Goal: Task Accomplishment & Management: Complete application form

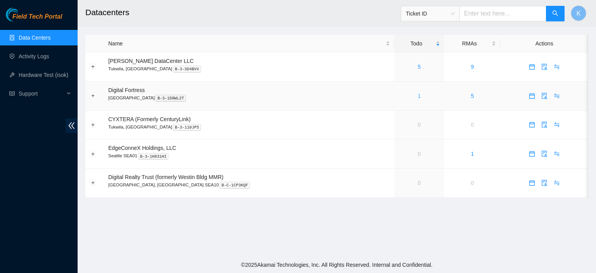
click at [418, 99] on link "1" at bounding box center [419, 96] width 3 height 6
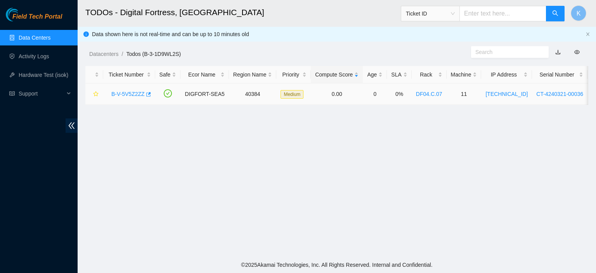
click at [128, 97] on link "B-V-5V5Z2ZZ" at bounding box center [127, 94] width 33 height 6
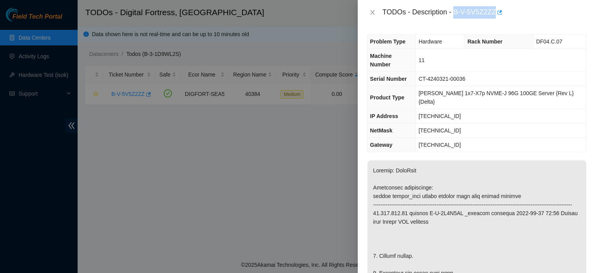
drag, startPoint x: 454, startPoint y: 11, endPoint x: 495, endPoint y: 17, distance: 40.7
click at [495, 17] on div "TODOs - Description - B-V-5V5Z2ZZ" at bounding box center [484, 12] width 204 height 12
copy div "B-V-5V5Z2ZZ"
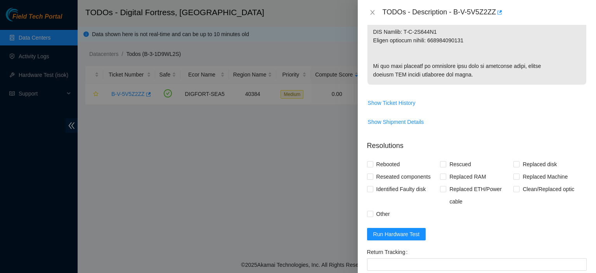
scroll to position [658, 0]
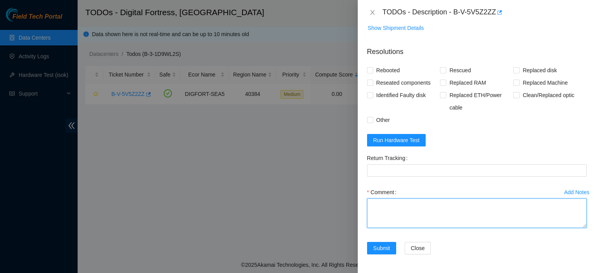
click at [445, 202] on textarea "Comment" at bounding box center [476, 212] width 219 height 29
paste textarea "brookemacdiarmid@gmail.com - logn has completed your request (B-V-5V5Z2ZZ) Mess…"
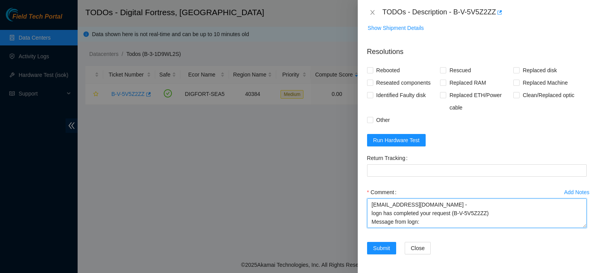
scroll to position [6, 0]
type textarea "brookemacdiarmid@gmail.com - logn has completed your request (B-V-5V5Z2ZZ) Mess…"
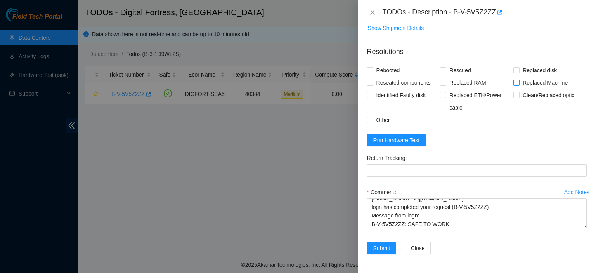
click at [513, 83] on input "Replaced Machine" at bounding box center [515, 81] width 5 height 5
checkbox input "true"
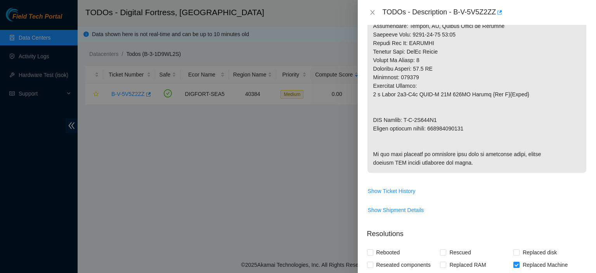
scroll to position [455, 0]
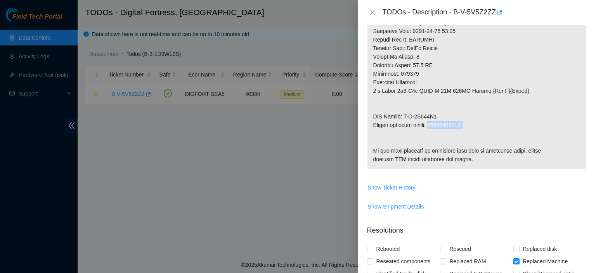
drag, startPoint x: 432, startPoint y: 116, endPoint x: 503, endPoint y: 119, distance: 70.6
copy p "414739615760"
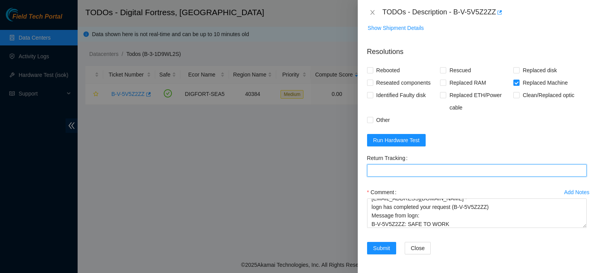
click at [451, 167] on Tracking "Return Tracking" at bounding box center [476, 170] width 219 height 12
paste Tracking "414739615760"
type Tracking "414739615760"
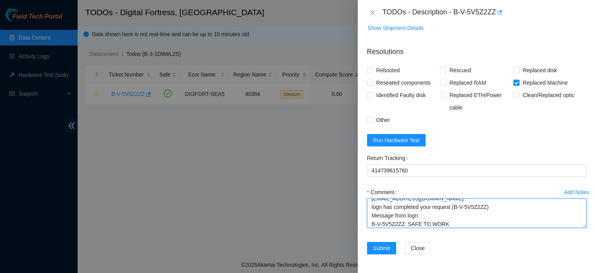
click at [460, 225] on textarea "brookemacdiarmid@gmail.com - logn has completed your request (B-V-5V5Z2ZZ) Mess…" at bounding box center [476, 212] width 219 height 29
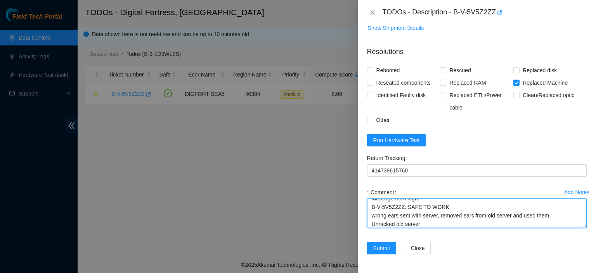
scroll to position [32, 0]
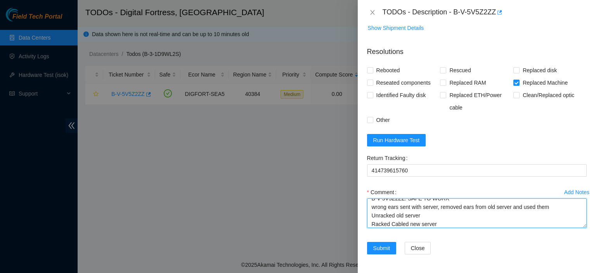
click at [423, 214] on textarea "brookemacdiarmid@gmail.com - logn has completed your request (B-V-5V5Z2ZZ) Mess…" at bounding box center [476, 212] width 219 height 29
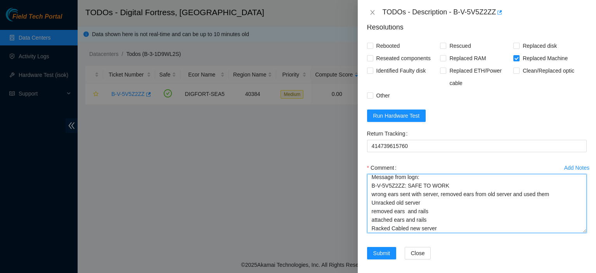
drag, startPoint x: 577, startPoint y: 225, endPoint x: 582, endPoint y: 253, distance: 28.8
click at [581, 247] on div "Add Notes Comment brookemacdiarmid@gmail.com - logn has completed your request …" at bounding box center [477, 203] width 226 height 85
click at [482, 235] on textarea "brookemacdiarmid@gmail.com - logn has completed your request (B-V-5V5Z2ZZ) Mess…" at bounding box center [476, 205] width 219 height 62
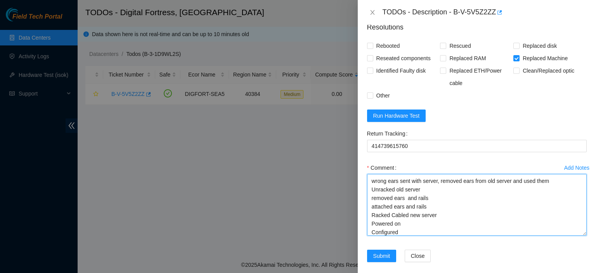
scroll to position [42, 0]
click at [420, 235] on textarea "brookemacdiarmid@gmail.com - logn has completed your request (B-V-5V5Z2ZZ) Mess…" at bounding box center [476, 205] width 219 height 62
type textarea "brookemacdiarmid@gmail.com - logn has completed your request (B-V-5V5Z2ZZ) Mess…"
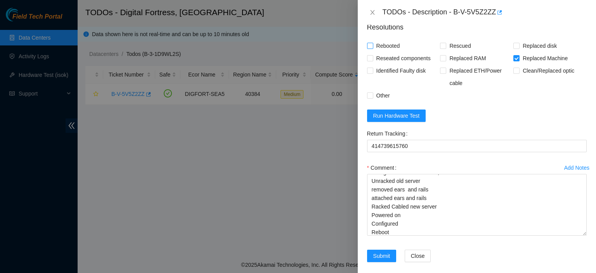
click at [370, 48] on input "Rebooted" at bounding box center [369, 45] width 5 height 5
checkbox input "true"
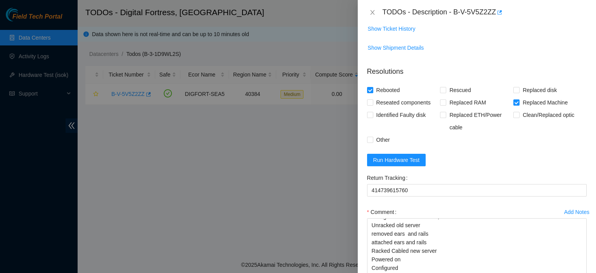
scroll to position [616, 0]
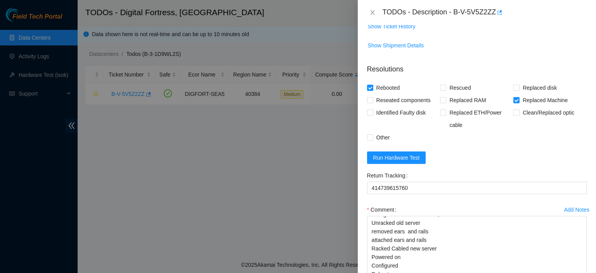
click at [373, 192] on form "Resolutions Rebooted Rescued Replaced disk Reseated components Replaced RAM Rep…" at bounding box center [476, 185] width 219 height 255
click at [378, 162] on span "Run Hardware Test" at bounding box center [396, 157] width 47 height 9
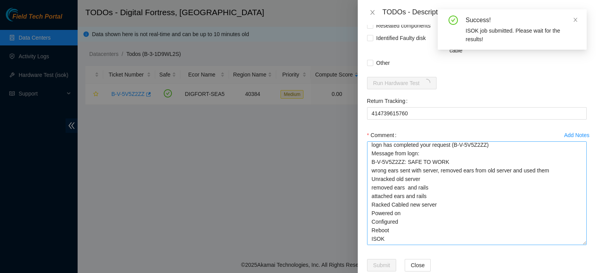
scroll to position [10, 0]
drag, startPoint x: 576, startPoint y: 226, endPoint x: 576, endPoint y: 269, distance: 42.7
click at [576, 245] on textarea "brookemacdiarmid@gmail.com - logn has completed your request (B-V-5V5Z2ZZ) Mess…" at bounding box center [476, 193] width 219 height 104
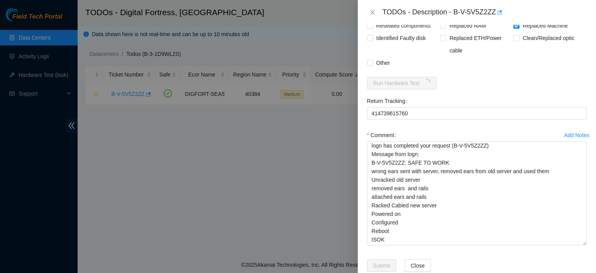
scroll to position [733, 0]
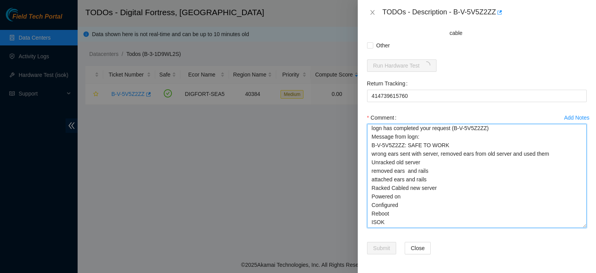
click at [558, 154] on textarea "brookemacdiarmid@gmail.com - logn has completed your request (B-V-5V5Z2ZZ) Mess…" at bounding box center [476, 176] width 219 height 104
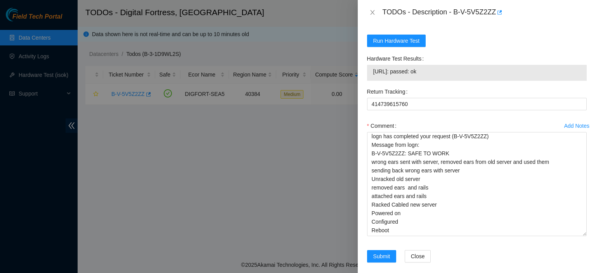
drag, startPoint x: 372, startPoint y: 96, endPoint x: 451, endPoint y: 104, distance: 79.1
click at [451, 81] on div "23.206.171.22: passed: ok" at bounding box center [476, 73] width 219 height 16
copy tbody
drag, startPoint x: 438, startPoint y: 96, endPoint x: 373, endPoint y: 97, distance: 65.2
click at [373, 76] on span "23.206.171.22: passed: ok" at bounding box center [476, 71] width 207 height 9
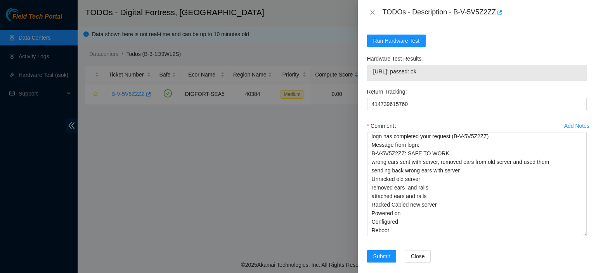
copy span "23.206.171.22: passed: ok"
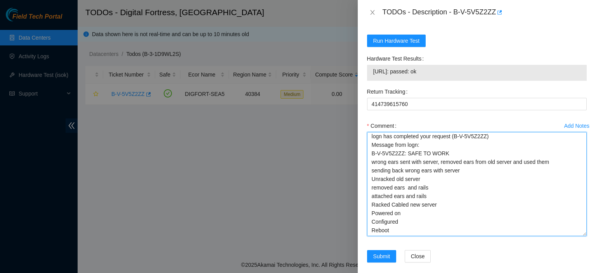
scroll to position [19, 0]
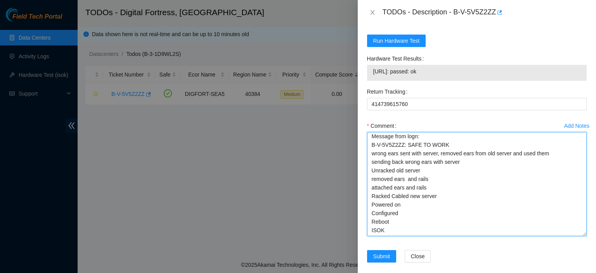
click at [401, 236] on textarea "brookemacdiarmid@gmail.com - logn has completed your request (B-V-5V5Z2ZZ) Mess…" at bounding box center [476, 184] width 219 height 104
paste textarea "23.206.171.22: passed: ok"
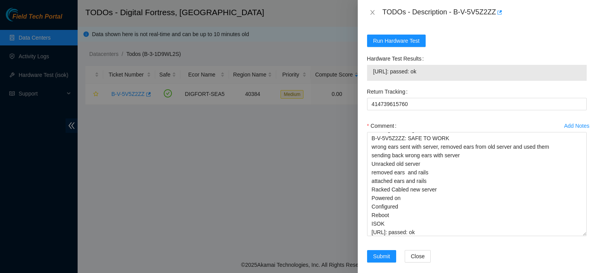
scroll to position [766, 0]
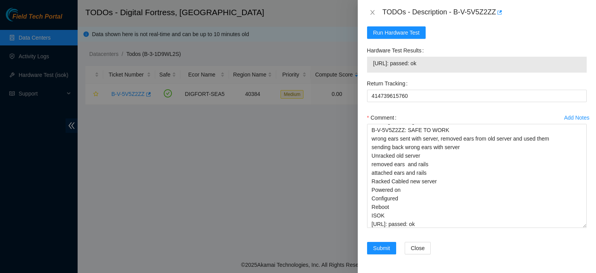
click at [580, 200] on div "Add Notes Comment brookemacdiarmid@gmail.com - logn has completed your request …" at bounding box center [477, 176] width 226 height 130
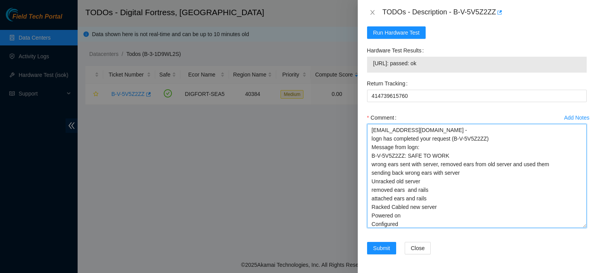
scroll to position [28, 0]
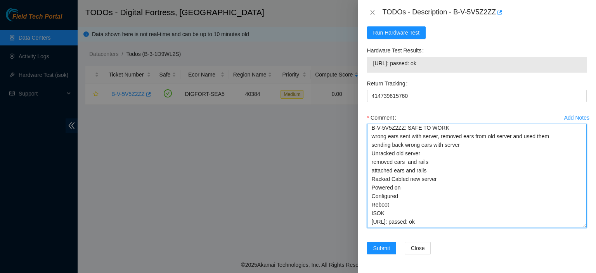
drag, startPoint x: 545, startPoint y: 202, endPoint x: 233, endPoint y: 287, distance: 323.7
click at [233, 272] on html "Field Tech Portal Data Centers Activity Logs Hardware Test (isok) Support TODOs…" at bounding box center [298, 136] width 596 height 273
click at [492, 189] on textarea "brookemacdiarmid@gmail.com - logn has completed your request (B-V-5V5Z2ZZ) Mess…" at bounding box center [476, 176] width 219 height 104
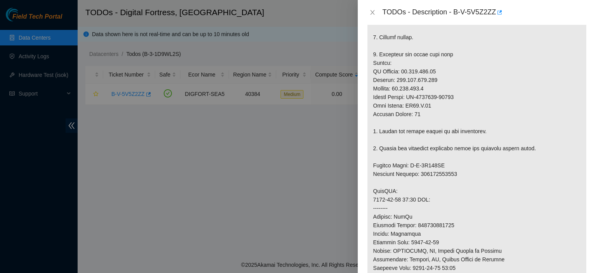
scroll to position [0, 0]
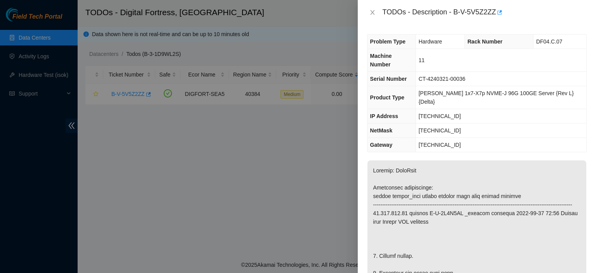
click at [243, 142] on div at bounding box center [298, 136] width 596 height 273
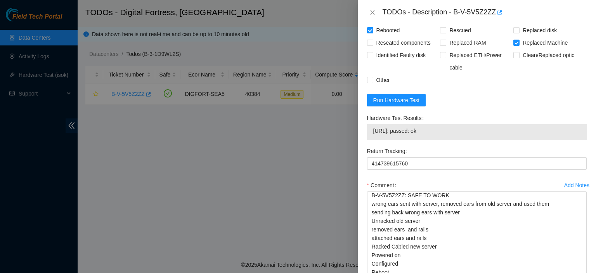
scroll to position [766, 0]
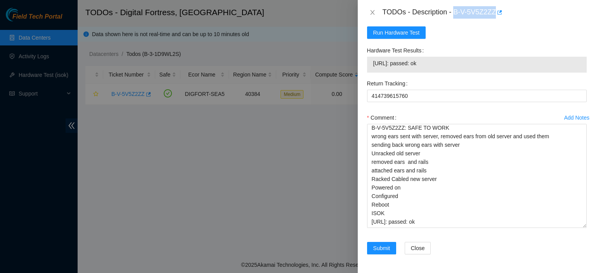
drag, startPoint x: 454, startPoint y: 12, endPoint x: 495, endPoint y: 12, distance: 40.7
click at [495, 12] on div "TODOs - Description - B-V-5V5Z2ZZ" at bounding box center [484, 12] width 204 height 12
copy div "B-V-5V5Z2ZZ"
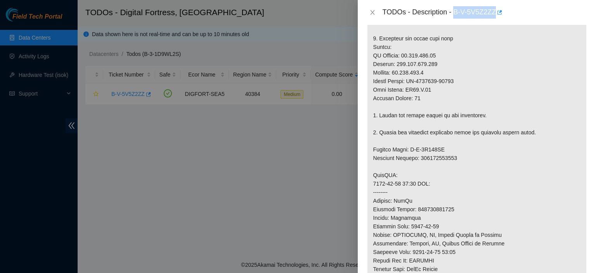
scroll to position [226, 0]
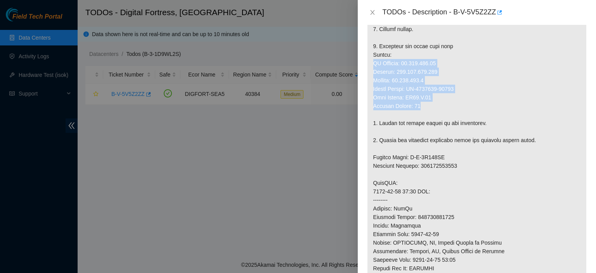
drag, startPoint x: 372, startPoint y: 55, endPoint x: 428, endPoint y: 96, distance: 68.8
click at [428, 96] on p at bounding box center [476, 166] width 219 height 464
copy p "IP Address: 23.206.171.22 Netmask: 255.255.255.128 Gateway: 23.206.171.1 Serial…"
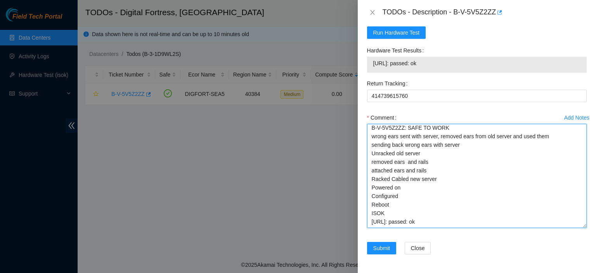
click at [487, 218] on textarea "brookemacdiarmid@gmail.com - logn has completed your request (B-V-5V5Z2ZZ) Mess…" at bounding box center [476, 176] width 219 height 104
click at [404, 197] on textarea "brookemacdiarmid@gmail.com - logn has completed your request (B-V-5V5Z2ZZ) Mess…" at bounding box center [476, 176] width 219 height 104
paste textarea "IP Address: 23.206.171.22 Netmask: 255.255.255.128 Gateway: 23.206.171.1 Serial…"
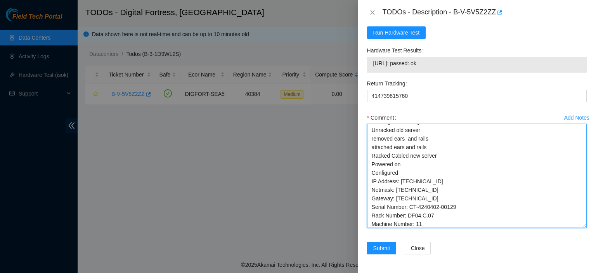
paste textarea "IP Address: 23.206.171.22 Netmask: 255.255.255.128 Gateway: 23.206.171.1 Serial…"
drag, startPoint x: 460, startPoint y: 206, endPoint x: 367, endPoint y: 206, distance: 92.7
click at [367, 206] on textarea "brookemacdiarmid@gmail.com - logn has completed your request (B-V-5V5Z2ZZ) Mess…" at bounding box center [476, 176] width 219 height 104
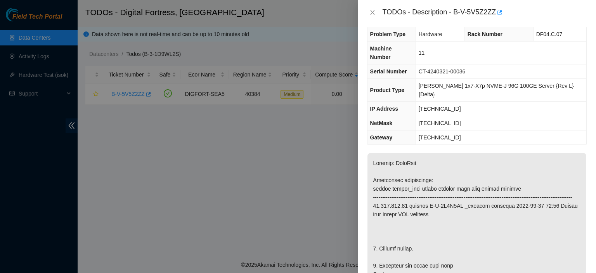
scroll to position [0, 0]
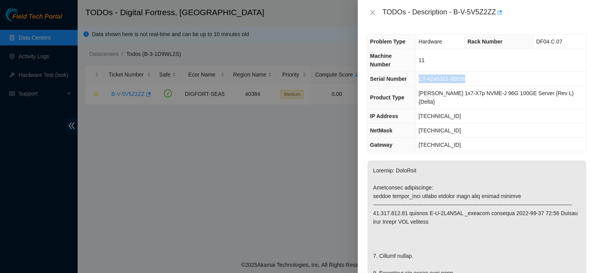
drag, startPoint x: 489, startPoint y: 66, endPoint x: 420, endPoint y: 68, distance: 69.1
click at [420, 72] on tr "Serial Number CT-4240321-00036" at bounding box center [476, 79] width 219 height 14
copy tr "CT-4240321-00036"
click at [561, 29] on div "Problem Type Hardware Rack Number DF04.C.07 Machine Number 11 Serial Number CT-…" at bounding box center [477, 149] width 238 height 248
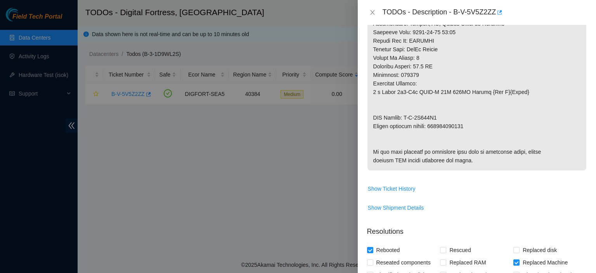
scroll to position [452, 0]
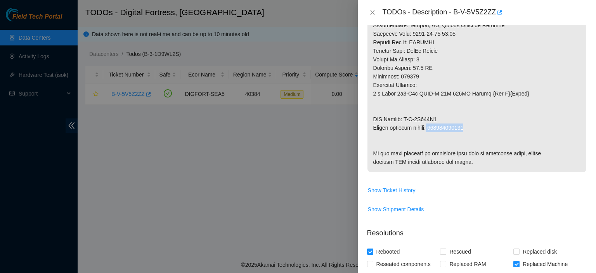
drag, startPoint x: 478, startPoint y: 118, endPoint x: 431, endPoint y: 119, distance: 46.9
copy p "414739615760"
drag, startPoint x: 373, startPoint y: 109, endPoint x: 439, endPoint y: 107, distance: 66.4
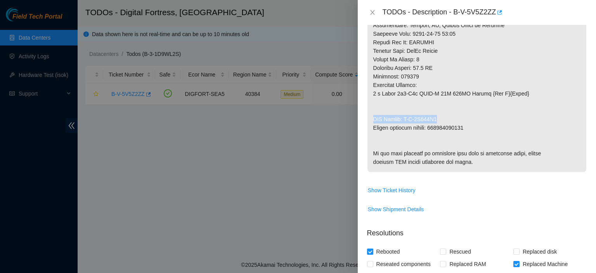
copy p "RMA Return: B-V-5V661J4"
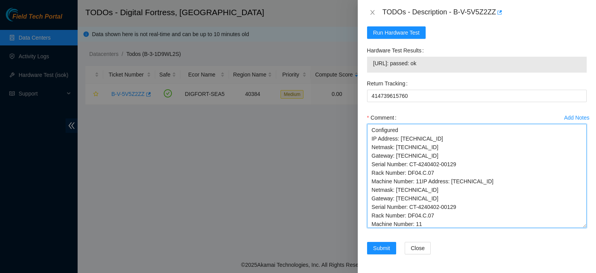
scroll to position [121, 0]
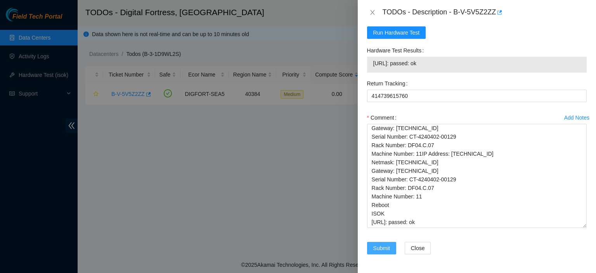
click at [378, 246] on span "Submit" at bounding box center [381, 248] width 17 height 9
type textarea "brookemacdiarmid@gmail.com - logn has completed your request (B-V-5V5Z2ZZ) Mess…"
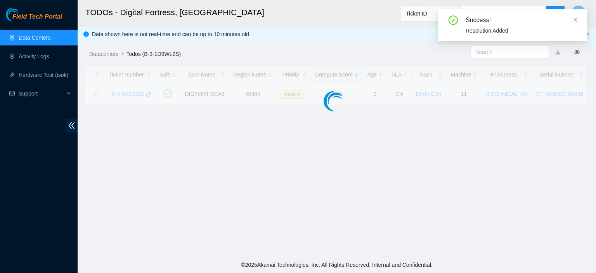
scroll to position [238, 0]
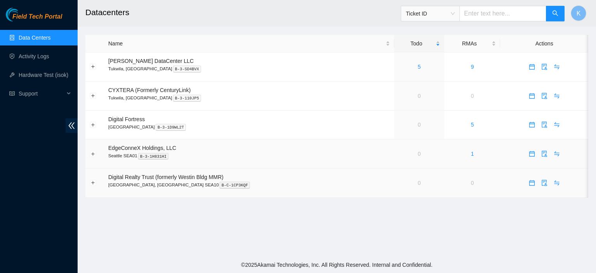
drag, startPoint x: 310, startPoint y: 140, endPoint x: 396, endPoint y: 170, distance: 91.1
click at [396, 170] on tbody "Sabey DataCenter LLC Tukwila, WA B-3-SD4BVX 5 9 CYXTERA (Formerly CenturyLink) …" at bounding box center [336, 124] width 503 height 145
click at [307, 21] on h2 "Datacenters" at bounding box center [288, 12] width 406 height 25
